Goal: Task Accomplishment & Management: Manage account settings

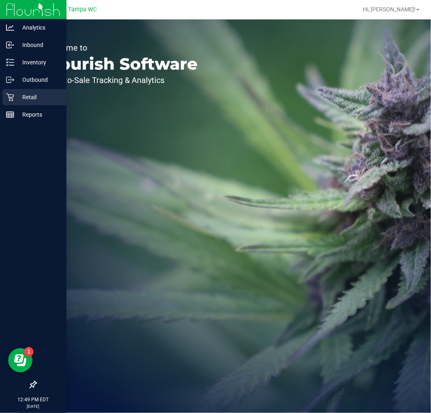
click at [6, 102] on div "Retail" at bounding box center [34, 97] width 64 height 16
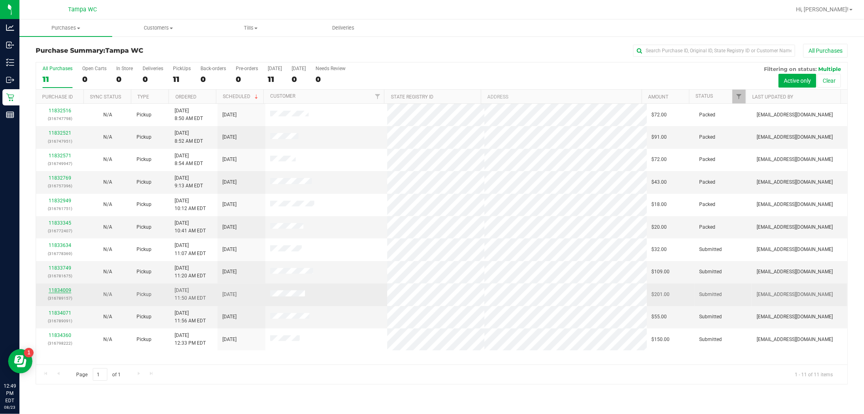
click at [66, 291] on link "11834009" at bounding box center [60, 290] width 23 height 6
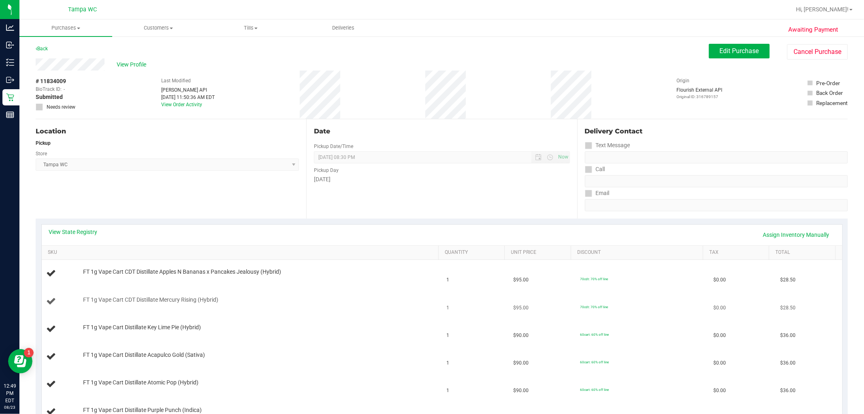
scroll to position [45, 0]
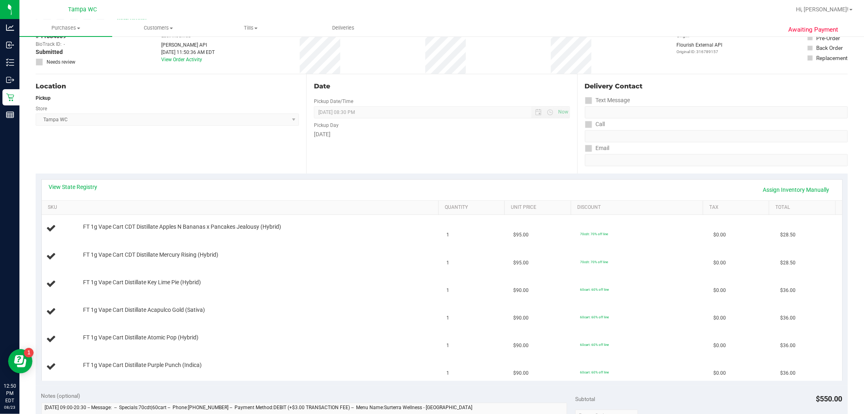
click at [168, 203] on th "SKU" at bounding box center [240, 208] width 397 height 15
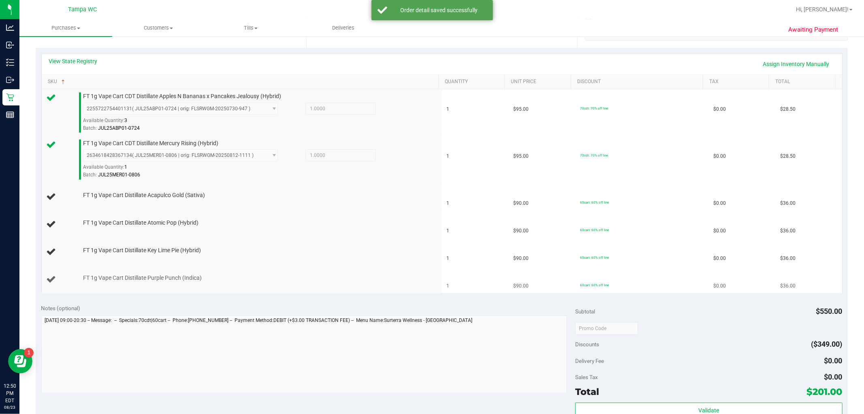
scroll to position [180, 0]
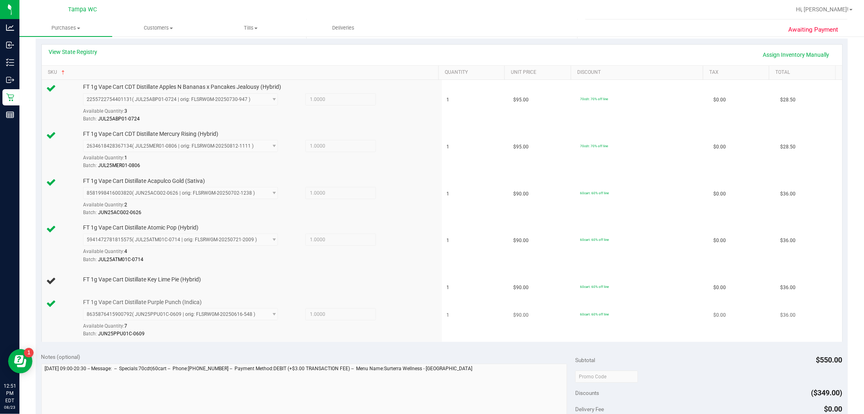
drag, startPoint x: 214, startPoint y: 286, endPoint x: 119, endPoint y: 308, distance: 97.0
click at [215, 284] on td "FT 1g Vape Cart Distillate Key Lime Pie (Hybrid)" at bounding box center [242, 281] width 400 height 28
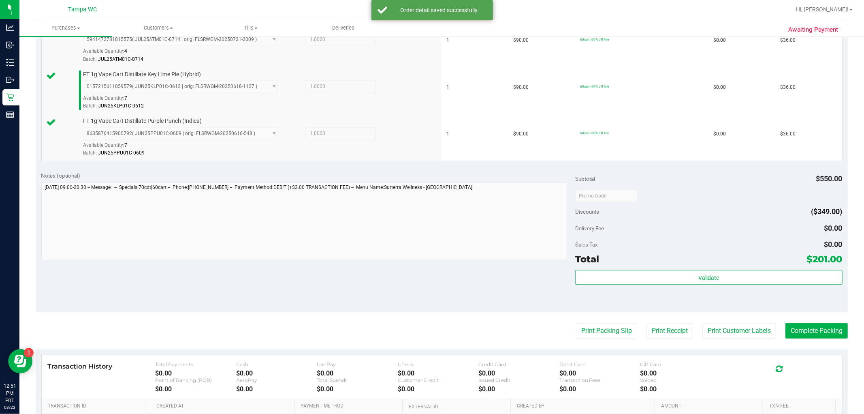
scroll to position [405, 0]
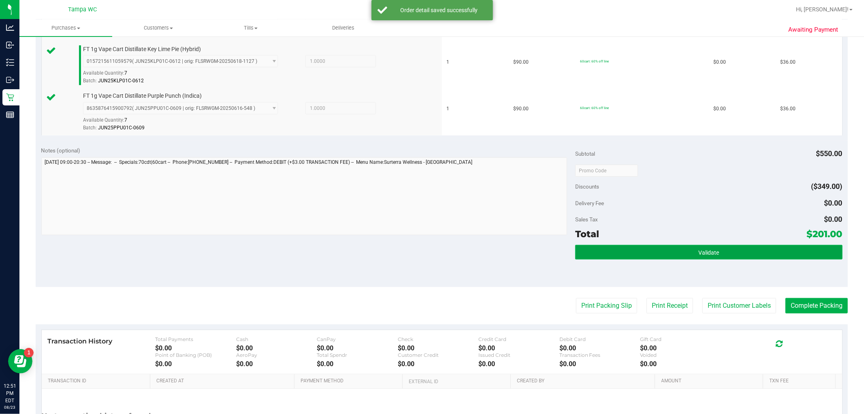
click at [431, 250] on button "Validate" at bounding box center [708, 252] width 267 height 15
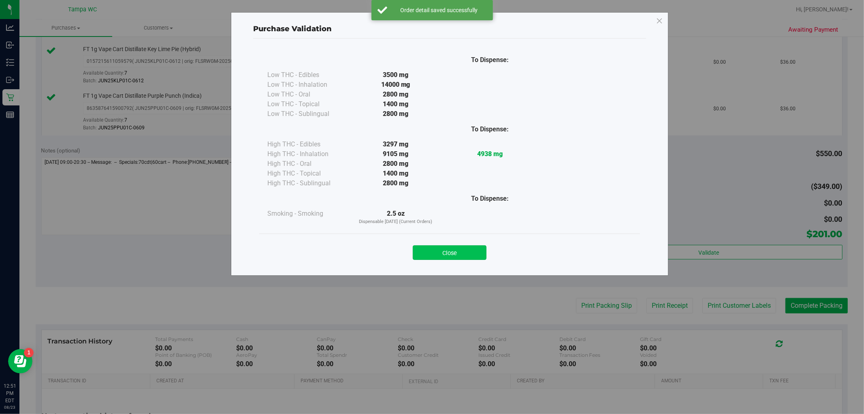
click at [431, 251] on button "Close" at bounding box center [450, 252] width 74 height 15
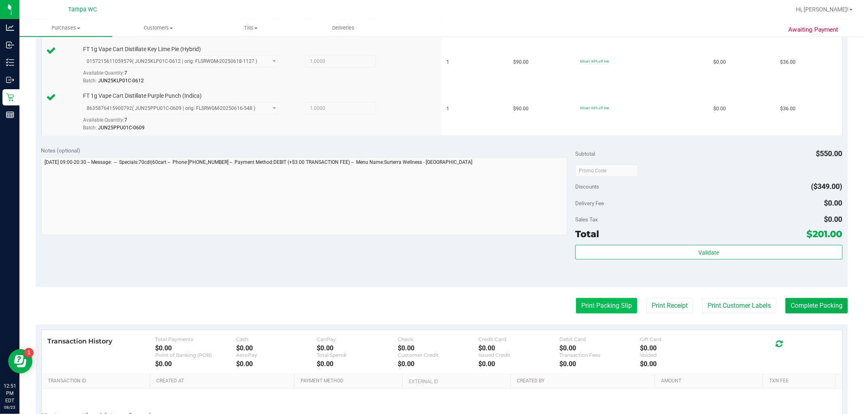
click at [431, 300] on button "Print Packing Slip" at bounding box center [606, 305] width 61 height 15
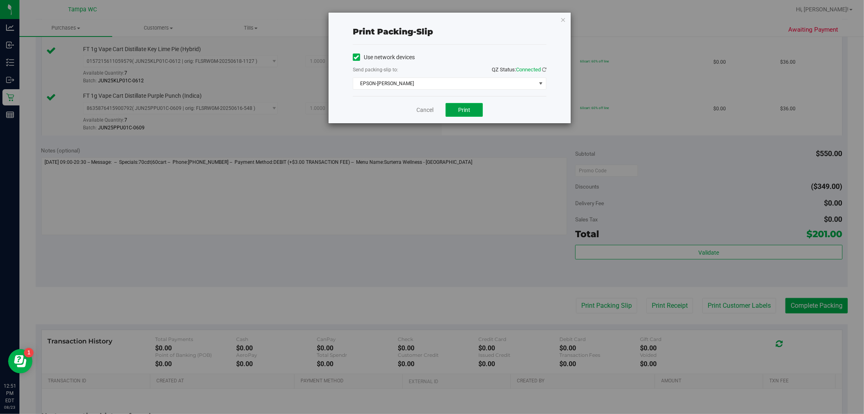
click at [431, 108] on button "Print" at bounding box center [464, 110] width 37 height 14
click at [422, 108] on link "Cancel" at bounding box center [424, 110] width 17 height 9
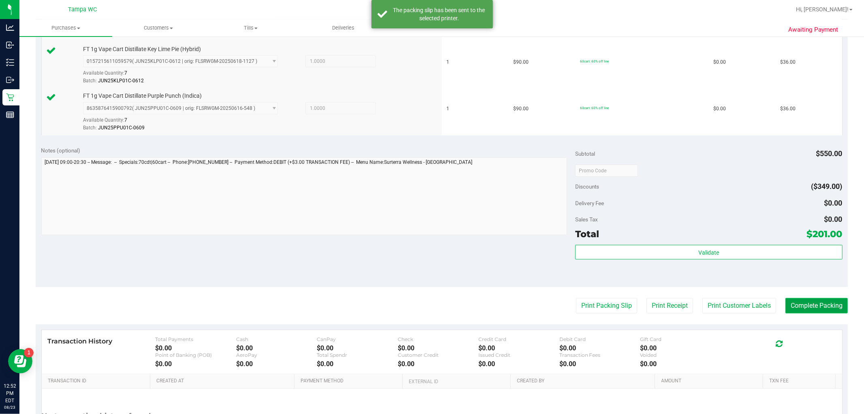
click at [431, 309] on button "Complete Packing" at bounding box center [816, 305] width 62 height 15
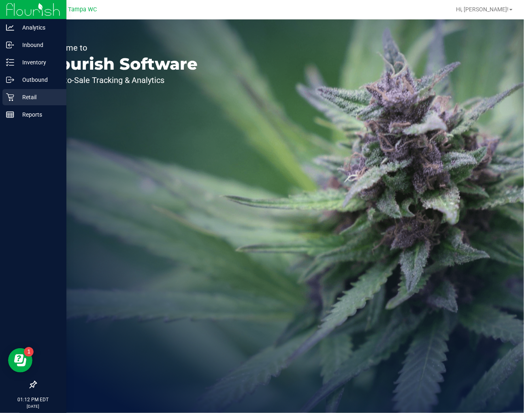
click at [11, 96] on icon at bounding box center [10, 97] width 8 height 8
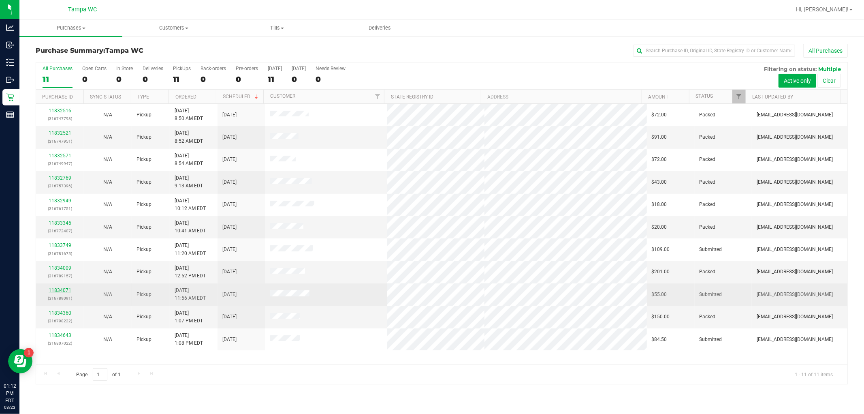
click at [57, 290] on link "11834071" at bounding box center [60, 290] width 23 height 6
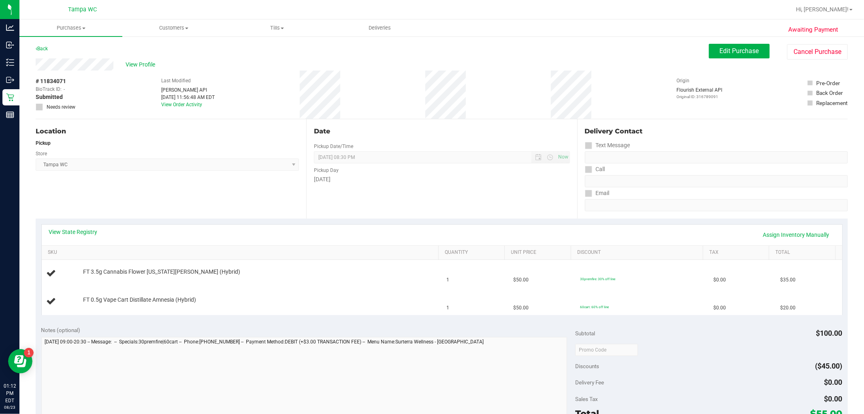
click at [131, 166] on span "[GEOGRAPHIC_DATA] WC Select Store [PERSON_NAME][GEOGRAPHIC_DATA] [PERSON_NAME][…" at bounding box center [167, 164] width 263 height 12
click at [245, 185] on div "Location Pickup Store [GEOGRAPHIC_DATA] WC Select Store [PERSON_NAME][GEOGRAPHI…" at bounding box center [171, 168] width 271 height 99
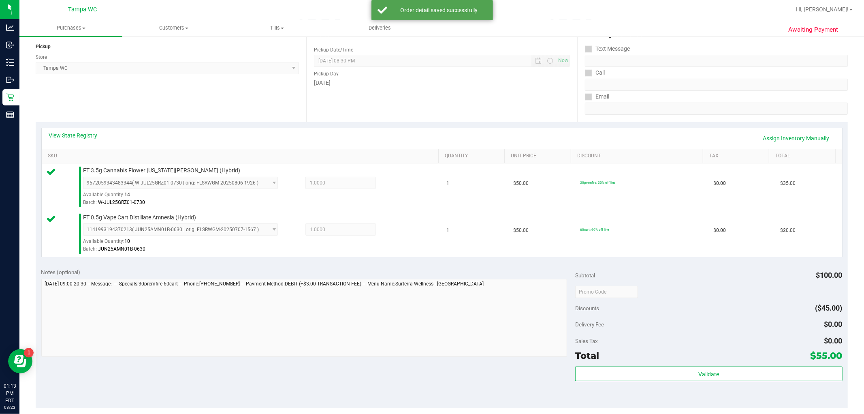
scroll to position [297, 0]
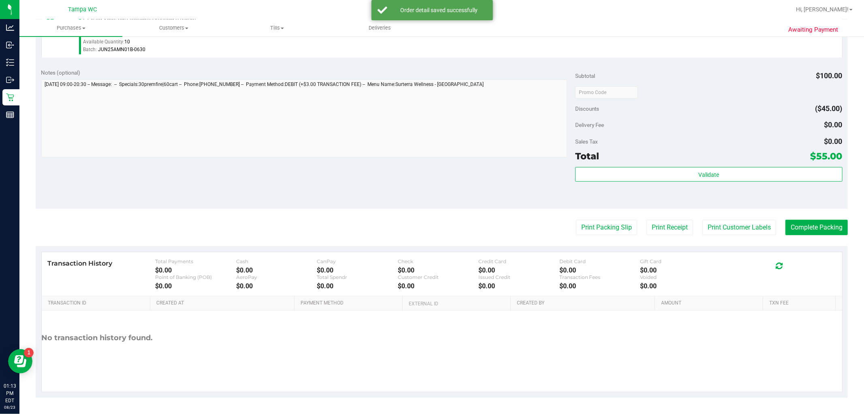
click at [524, 165] on div "Subtotal $100.00 Discounts ($45.00) Delivery Fee $0.00 Sales Tax $0.00 Total $5…" at bounding box center [708, 135] width 267 height 135
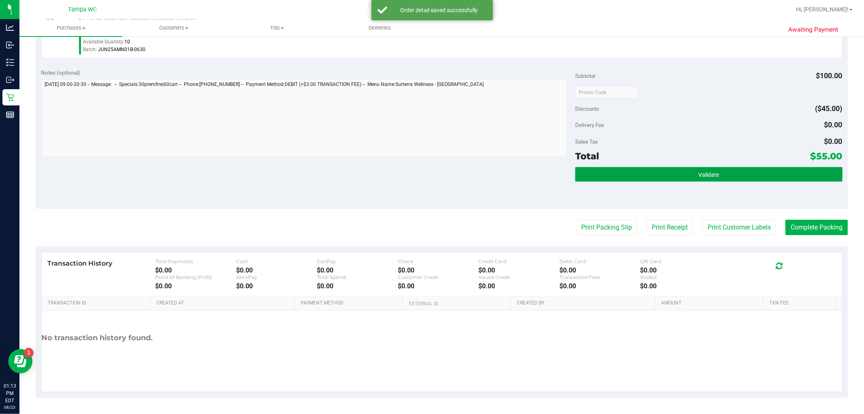
click at [524, 173] on button "Validate" at bounding box center [708, 174] width 267 height 15
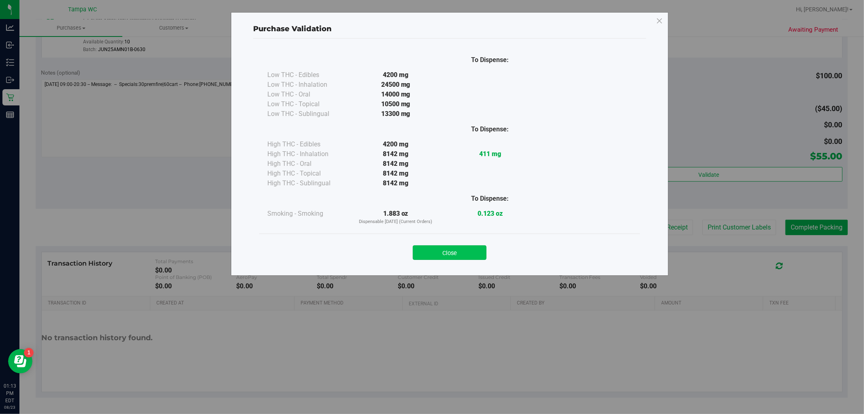
click at [446, 249] on button "Close" at bounding box center [450, 252] width 74 height 15
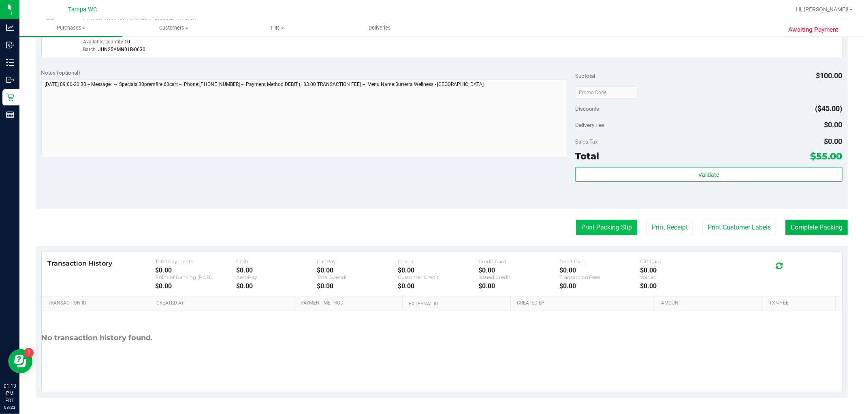
click at [524, 223] on button "Print Packing Slip" at bounding box center [606, 227] width 61 height 15
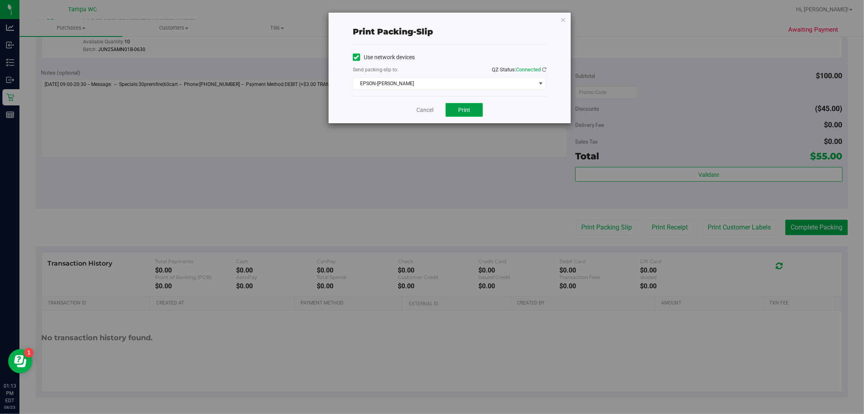
click at [467, 105] on button "Print" at bounding box center [464, 110] width 37 height 14
click at [431, 106] on link "Cancel" at bounding box center [424, 110] width 17 height 9
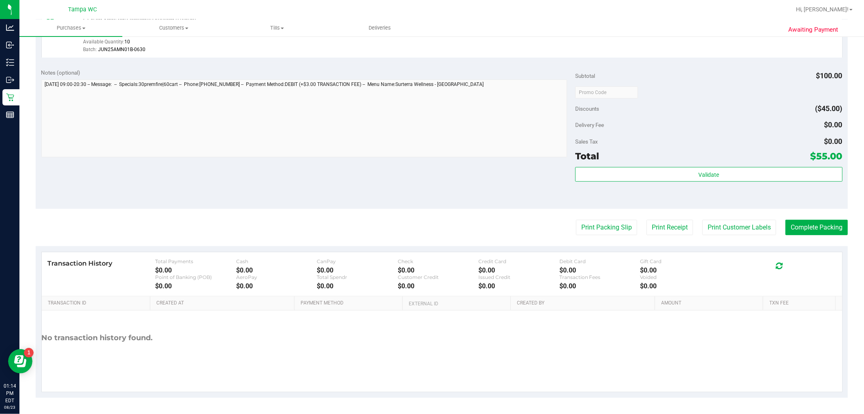
click at [524, 271] on div "Transaction History Total Payments $0.00 Cash $0.00 CanPay $0.00 Check $0.00 Cr…" at bounding box center [442, 274] width 788 height 32
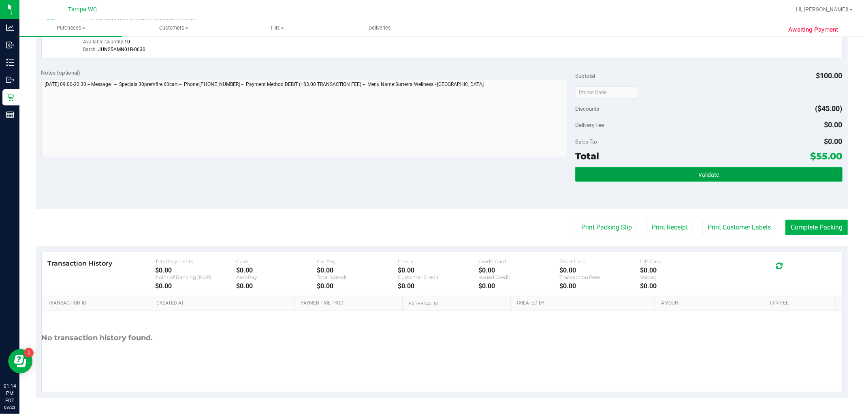
click at [524, 180] on button "Validate" at bounding box center [708, 174] width 267 height 15
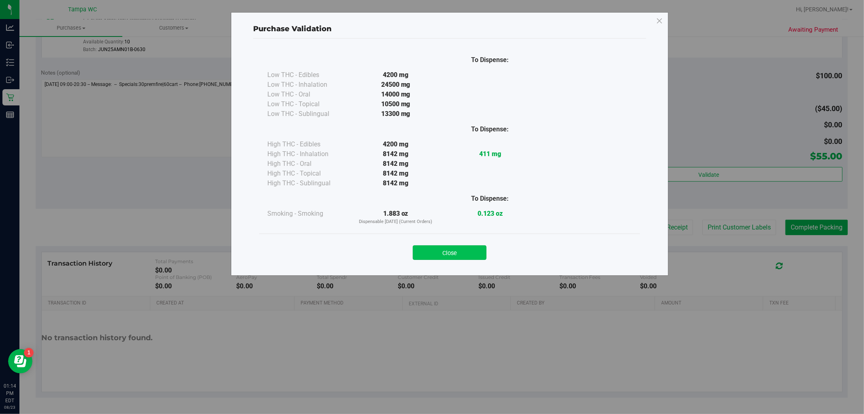
click at [429, 250] on button "Close" at bounding box center [450, 252] width 74 height 15
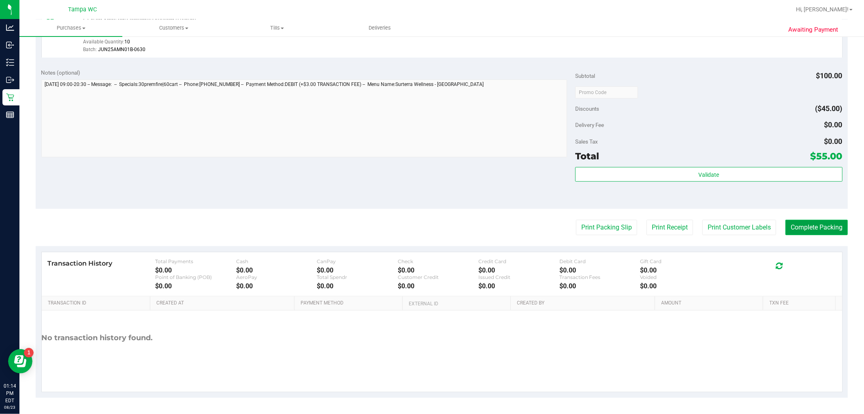
click at [524, 226] on button "Complete Packing" at bounding box center [816, 227] width 62 height 15
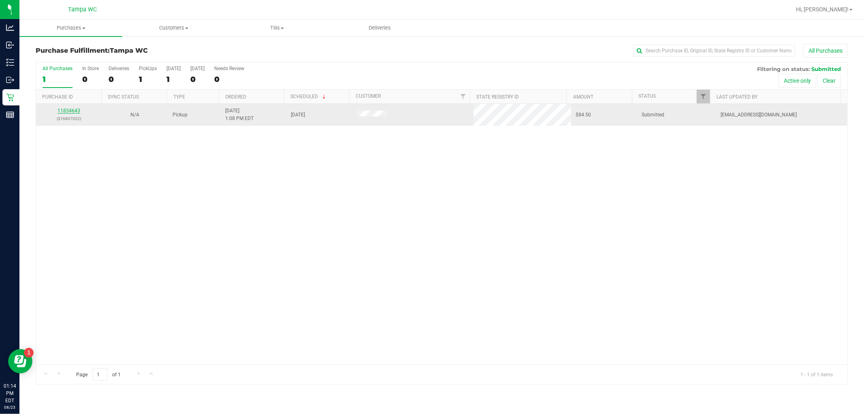
click at [75, 111] on link "11834643" at bounding box center [69, 111] width 23 height 6
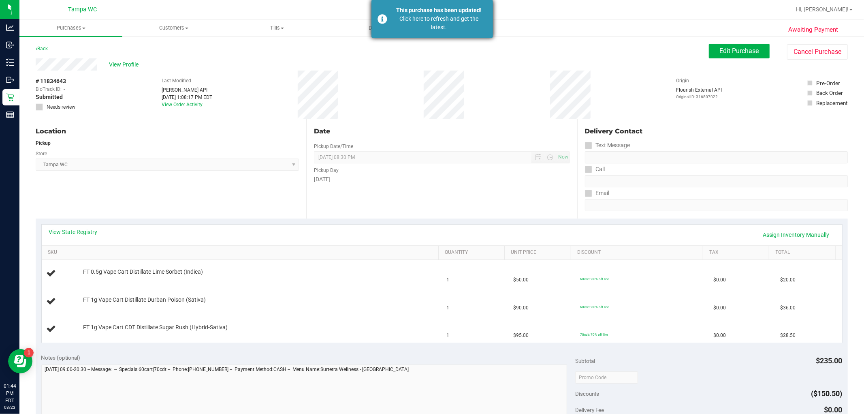
click at [463, 23] on div "Click here to refresh and get the latest." at bounding box center [439, 23] width 95 height 17
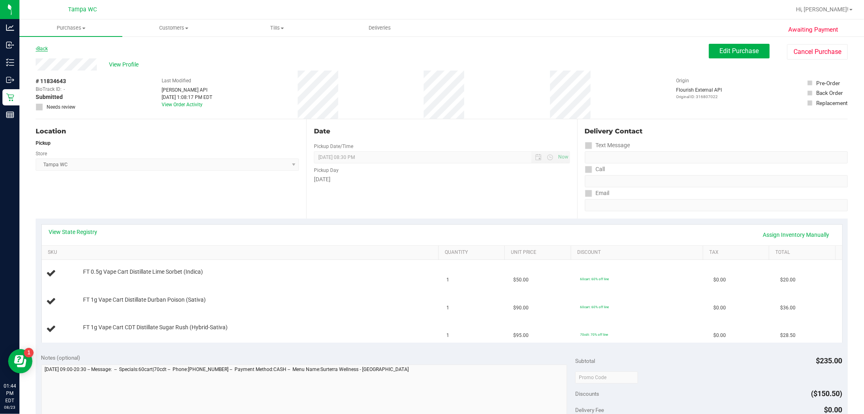
click at [40, 49] on link "Back" at bounding box center [42, 49] width 12 height 6
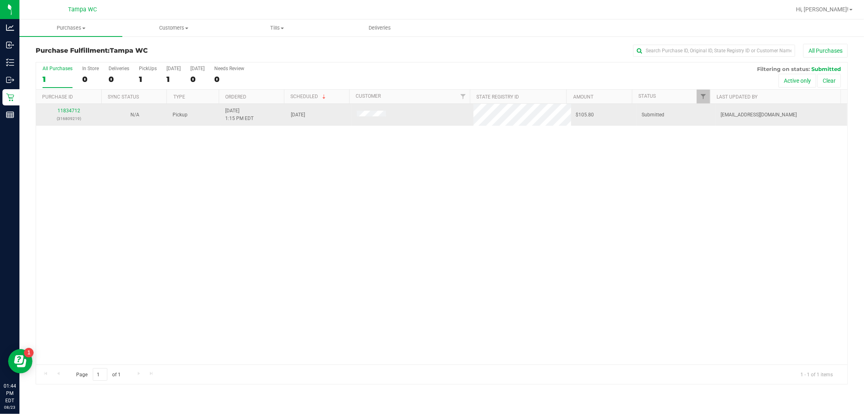
click at [66, 114] on div "11834712 (316809219)" at bounding box center [69, 114] width 56 height 15
click at [70, 115] on p "(316809219)" at bounding box center [69, 119] width 56 height 8
click at [71, 111] on link "11834712" at bounding box center [69, 111] width 23 height 6
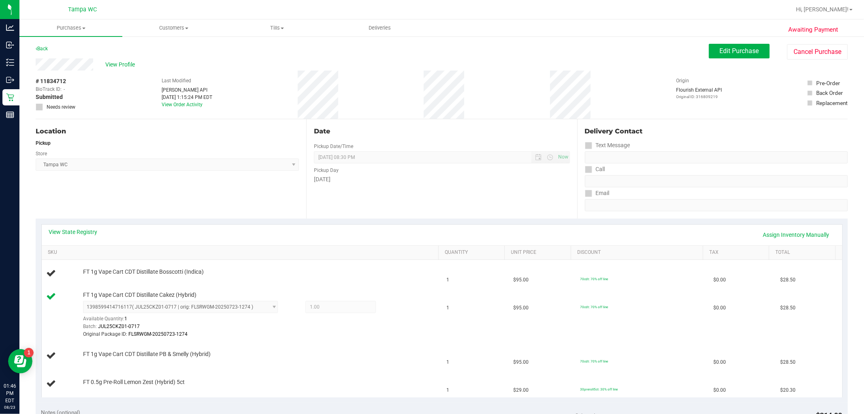
click at [184, 166] on span "[GEOGRAPHIC_DATA] WC Select Store [PERSON_NAME][GEOGRAPHIC_DATA] [PERSON_NAME][…" at bounding box center [167, 164] width 263 height 12
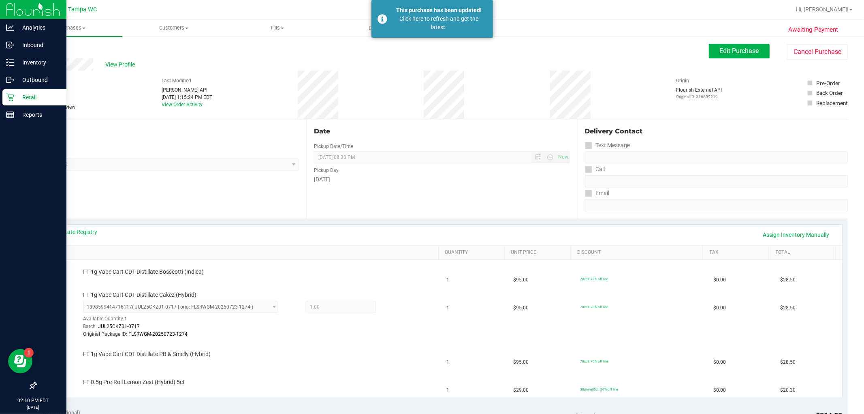
click at [18, 94] on p "Retail" at bounding box center [38, 97] width 49 height 10
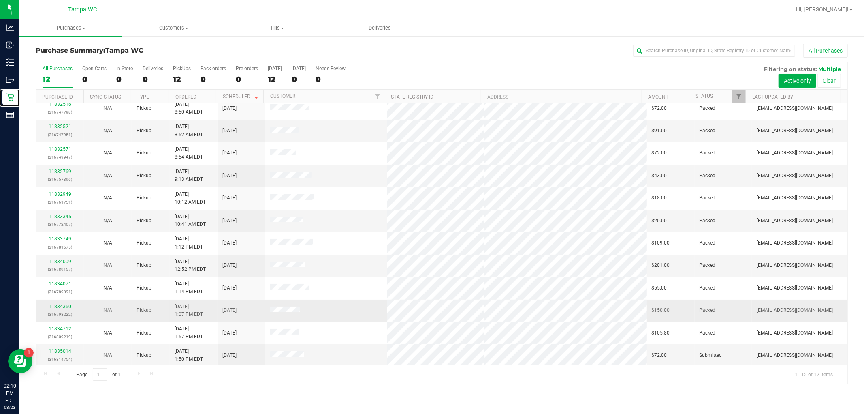
scroll to position [9, 0]
click at [66, 350] on link "11835014" at bounding box center [60, 349] width 23 height 6
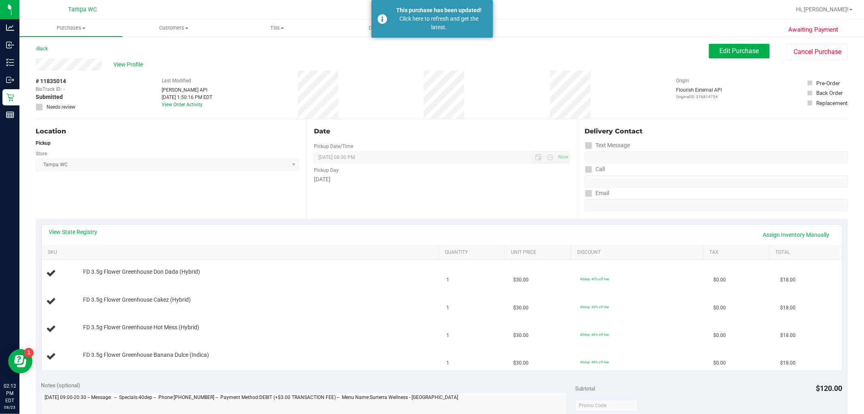
click at [524, 236] on div "View State Registry Assign Inventory Manually" at bounding box center [442, 235] width 786 height 14
click at [432, 31] on div "Click here to refresh and get the latest." at bounding box center [439, 23] width 95 height 17
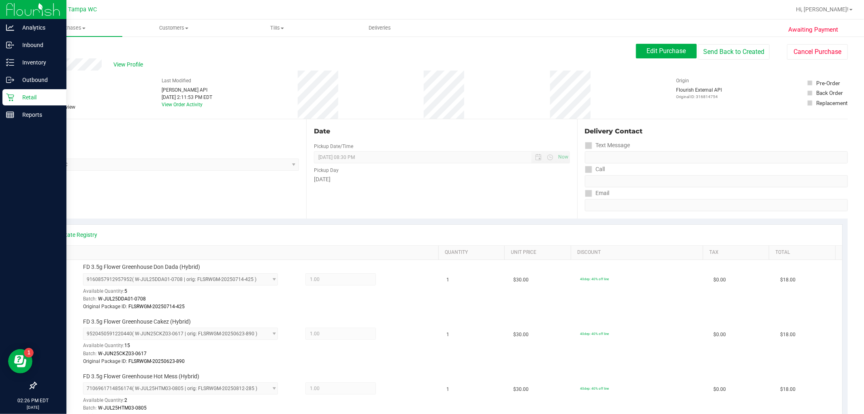
click at [13, 93] on icon at bounding box center [10, 97] width 8 height 8
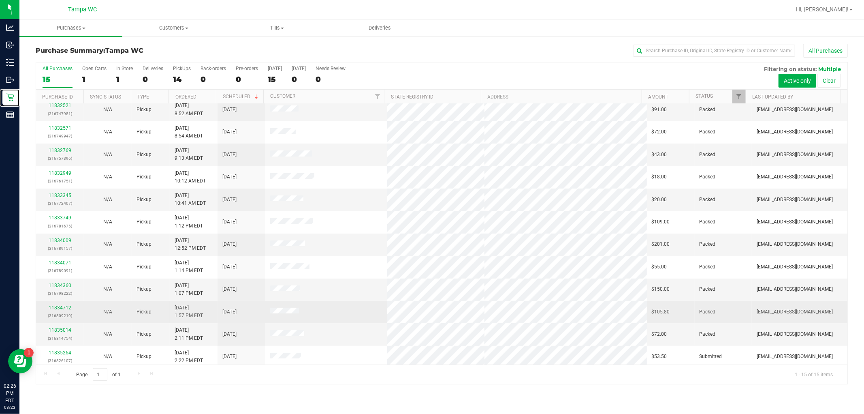
scroll to position [76, 0]
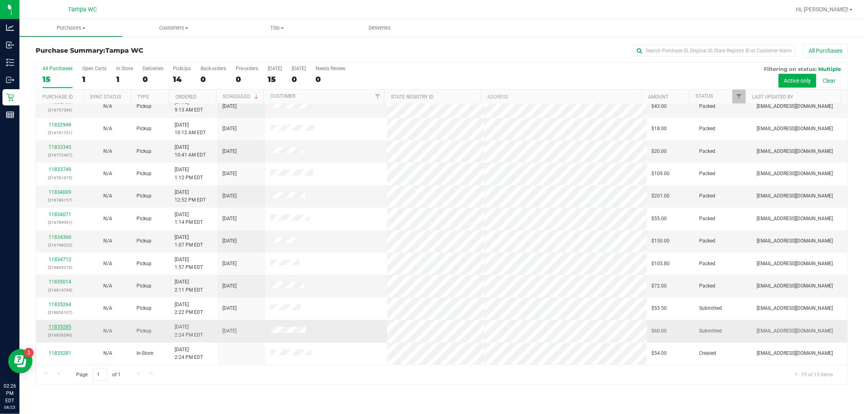
click at [58, 328] on link "11835285" at bounding box center [60, 327] width 23 height 6
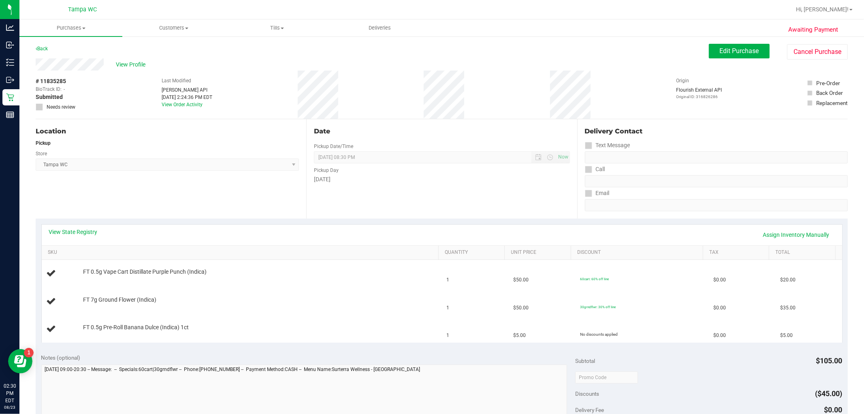
click at [228, 228] on div "View State Registry Assign Inventory Manually" at bounding box center [442, 235] width 786 height 14
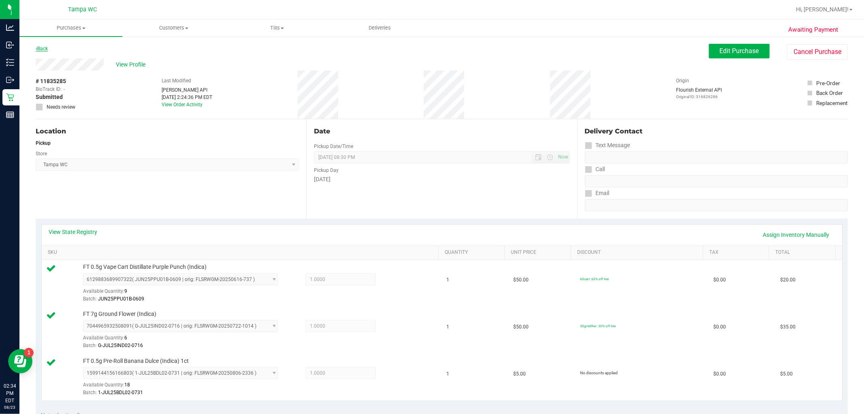
click at [43, 46] on link "Back" at bounding box center [42, 49] width 12 height 6
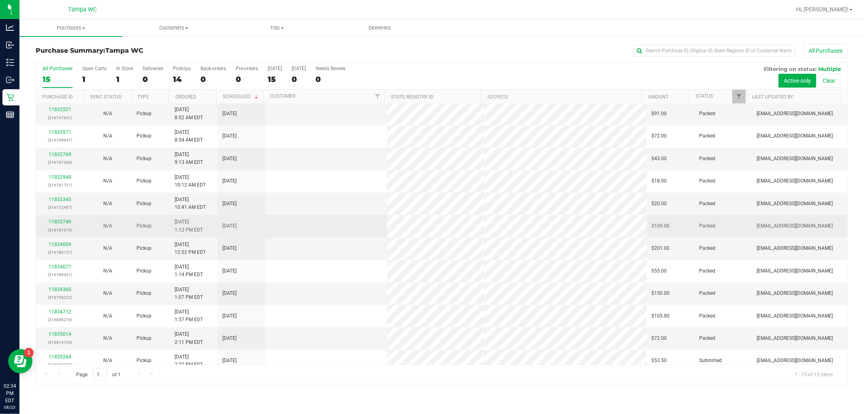
scroll to position [76, 0]
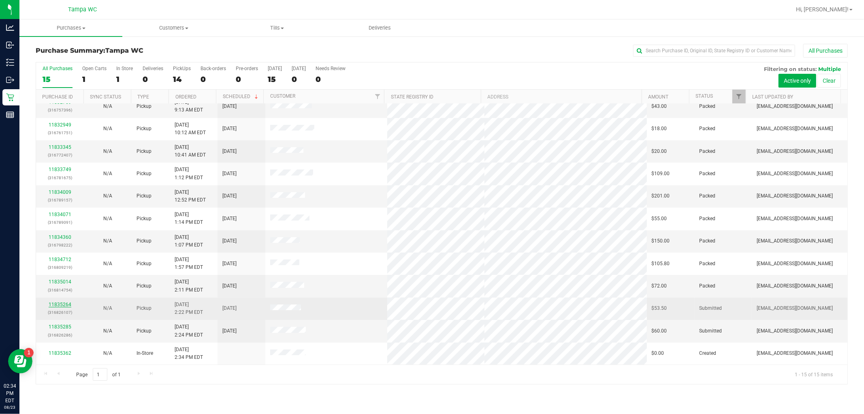
click at [66, 302] on link "11835264" at bounding box center [60, 304] width 23 height 6
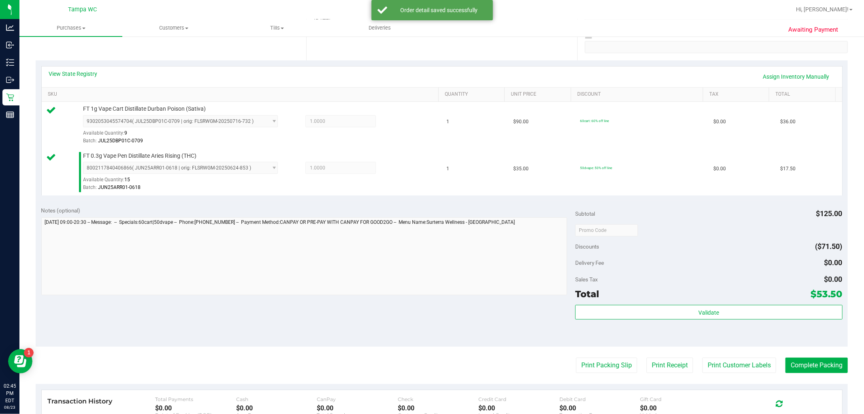
scroll to position [297, 0]
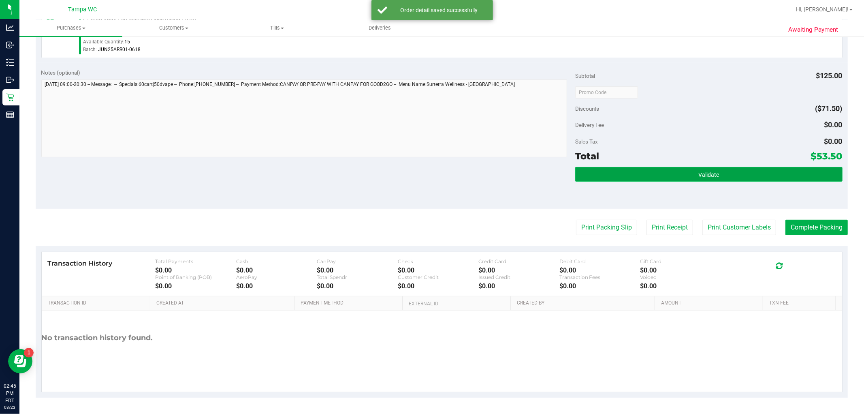
click at [524, 176] on span "Validate" at bounding box center [708, 174] width 21 height 6
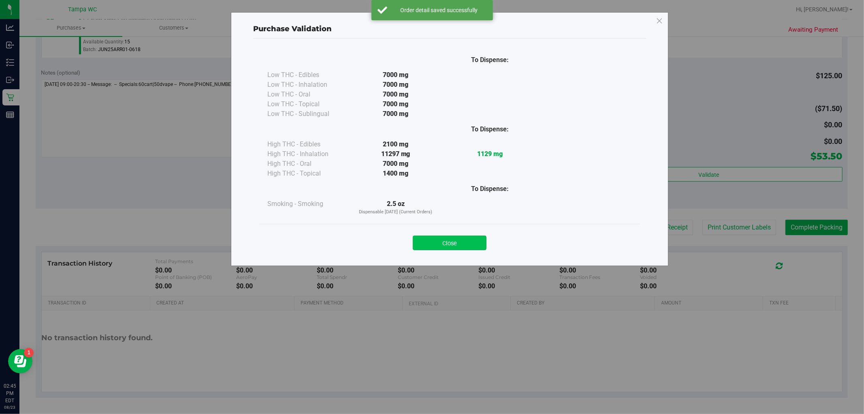
click at [442, 238] on button "Close" at bounding box center [450, 242] width 74 height 15
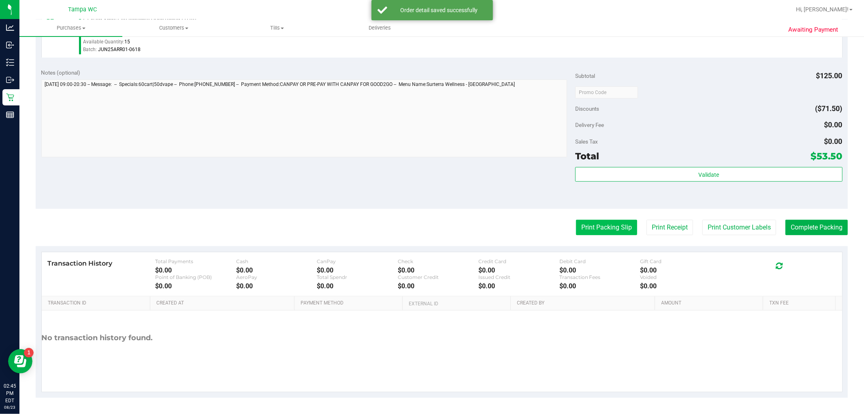
click at [524, 220] on button "Print Packing Slip" at bounding box center [606, 227] width 61 height 15
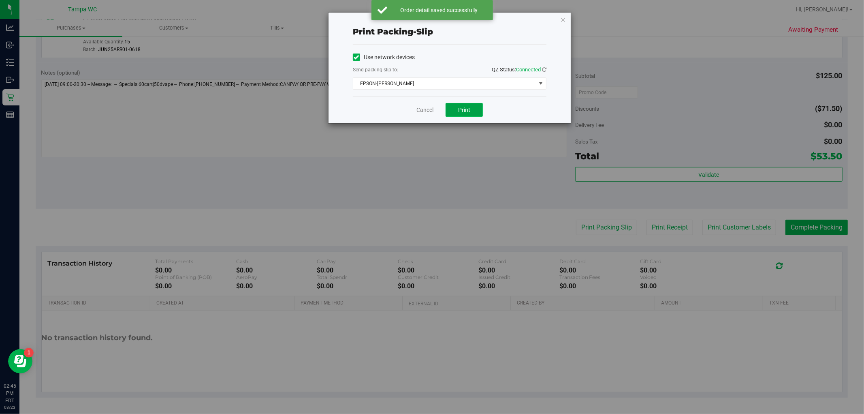
click at [455, 107] on button "Print" at bounding box center [464, 110] width 37 height 14
click at [425, 115] on div "Cancel Print" at bounding box center [450, 109] width 194 height 27
click at [432, 109] on link "Cancel" at bounding box center [424, 110] width 17 height 9
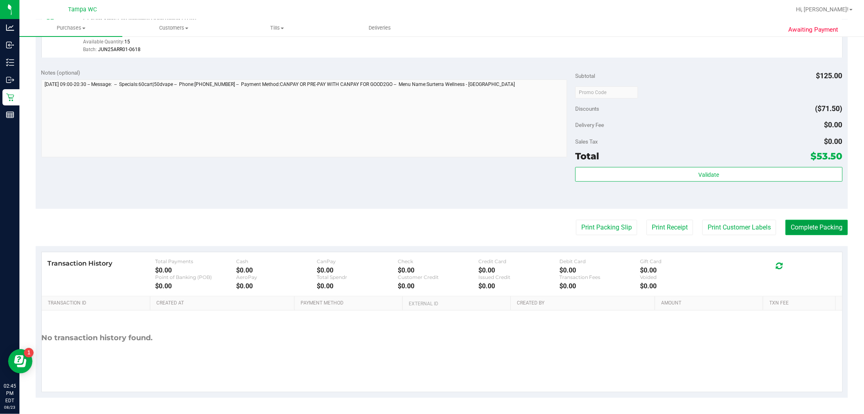
click at [524, 224] on button "Complete Packing" at bounding box center [816, 227] width 62 height 15
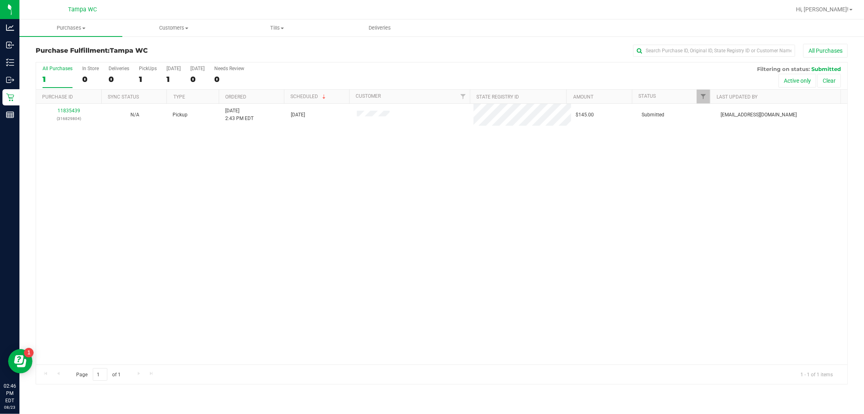
click at [71, 74] on label "All Purchases 1" at bounding box center [58, 77] width 30 height 22
click at [0, 0] on input "All Purchases 1" at bounding box center [0, 0] width 0 height 0
click at [49, 70] on div "All Purchases" at bounding box center [58, 69] width 30 height 6
click at [0, 0] on input "All Purchases 1" at bounding box center [0, 0] width 0 height 0
click at [60, 80] on div "0" at bounding box center [58, 79] width 30 height 9
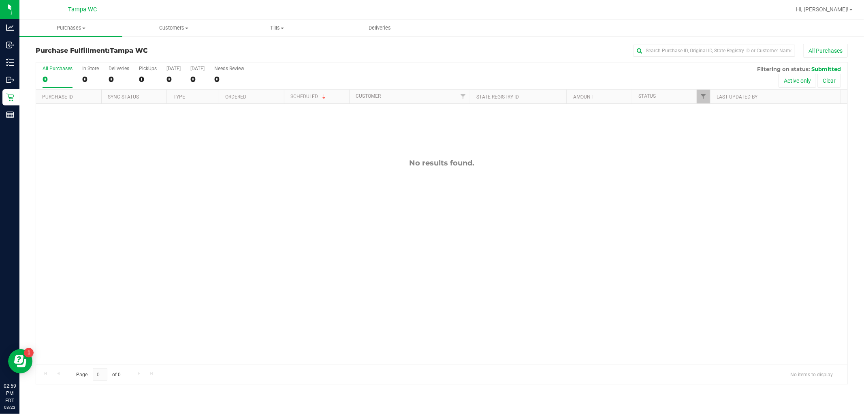
click at [0, 0] on input "All Purchases 0" at bounding box center [0, 0] width 0 height 0
click at [524, 12] on span "Hi, [PERSON_NAME]!" at bounding box center [822, 9] width 53 height 6
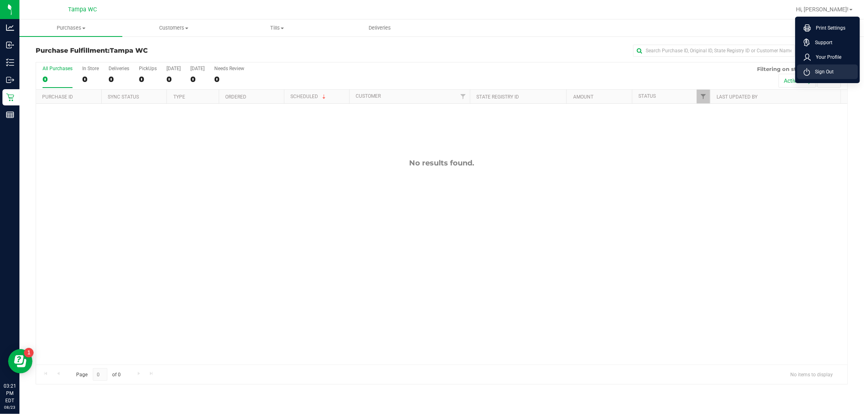
click at [524, 70] on span "Sign Out" at bounding box center [821, 72] width 23 height 8
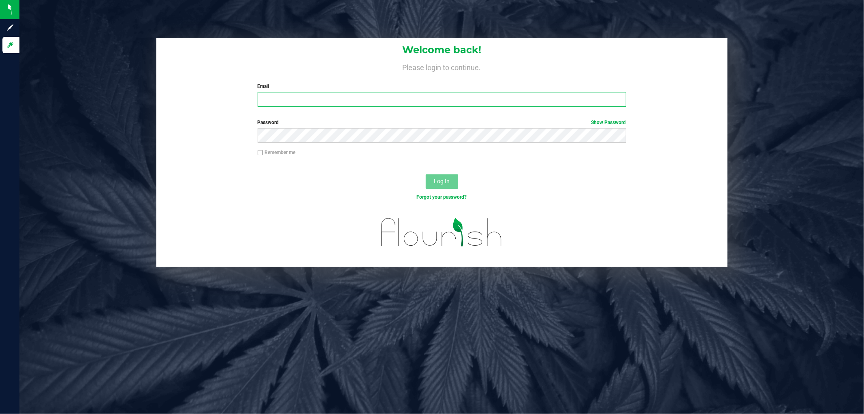
click at [377, 101] on input "Email" at bounding box center [442, 99] width 369 height 15
type input "[EMAIL_ADDRESS][DOMAIN_NAME]"
click at [426, 174] on button "Log In" at bounding box center [442, 181] width 32 height 15
